Goal: Navigation & Orientation: Find specific page/section

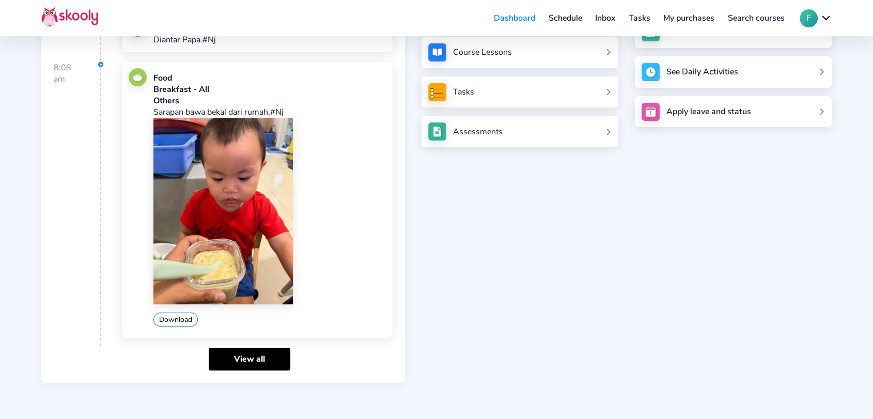
scroll to position [219, 0]
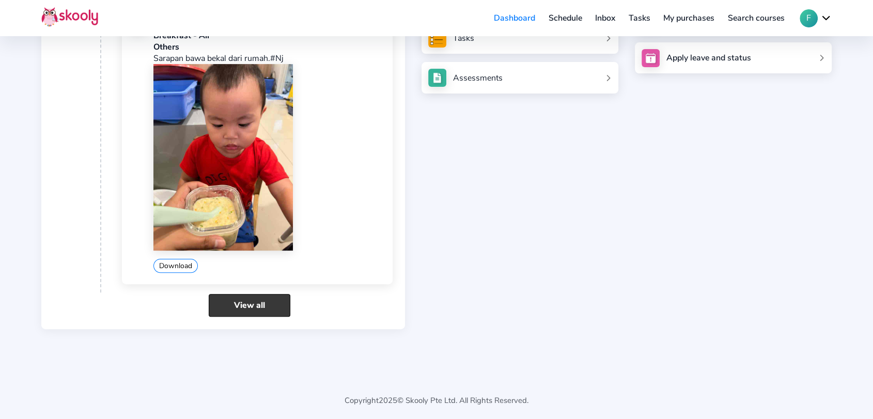
click at [271, 301] on link "View all" at bounding box center [250, 305] width 82 height 22
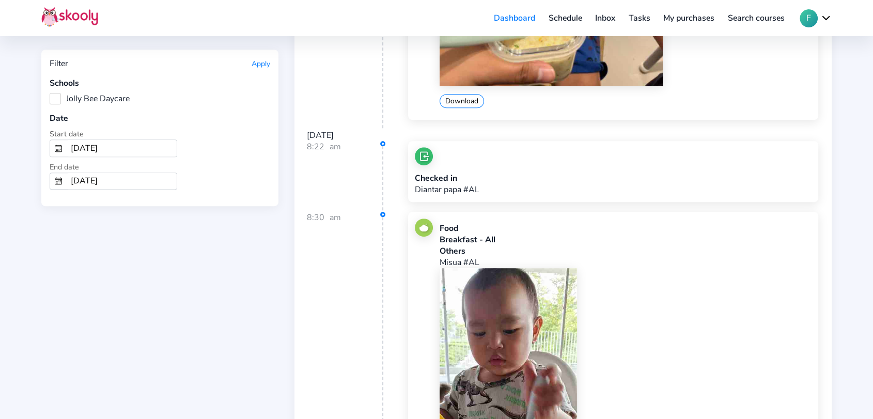
scroll to position [229, 0]
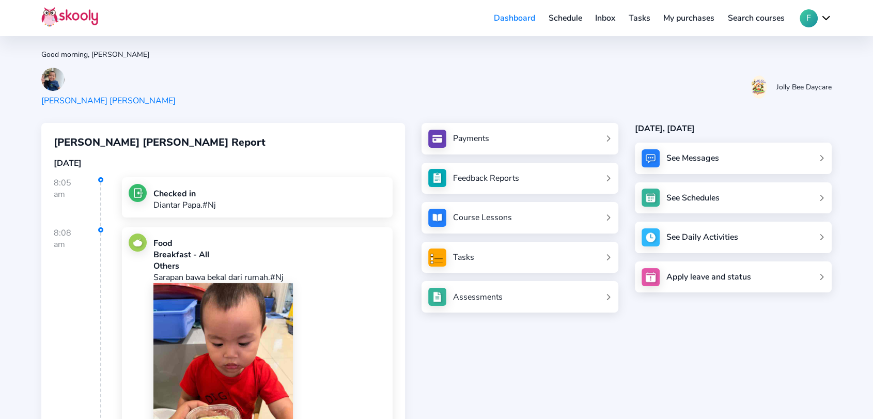
scroll to position [219, 0]
